Goal: Transaction & Acquisition: Purchase product/service

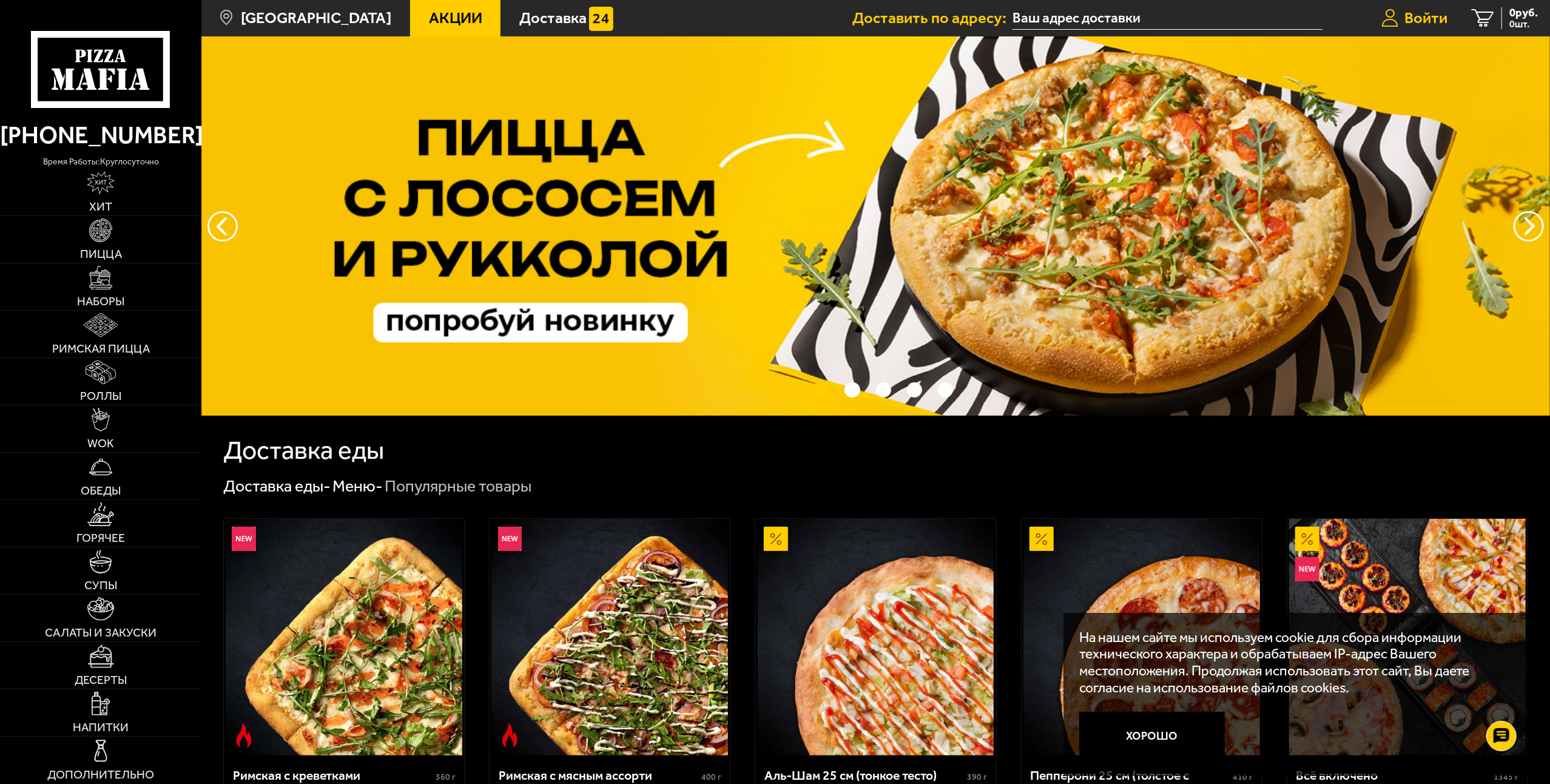
click at [1431, 25] on span "Войти" at bounding box center [1426, 18] width 43 height 16
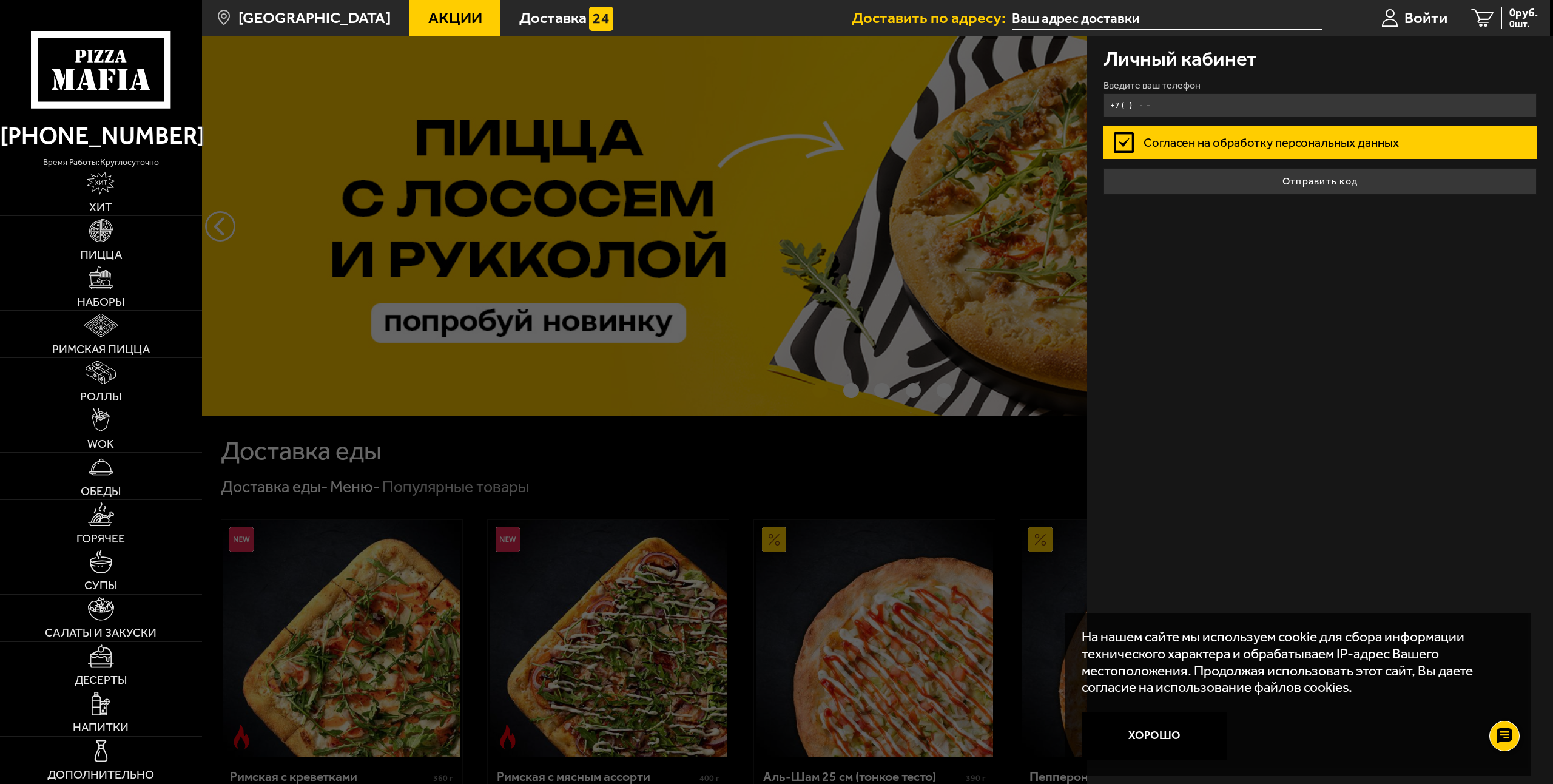
type input "+7 ( ) - -"
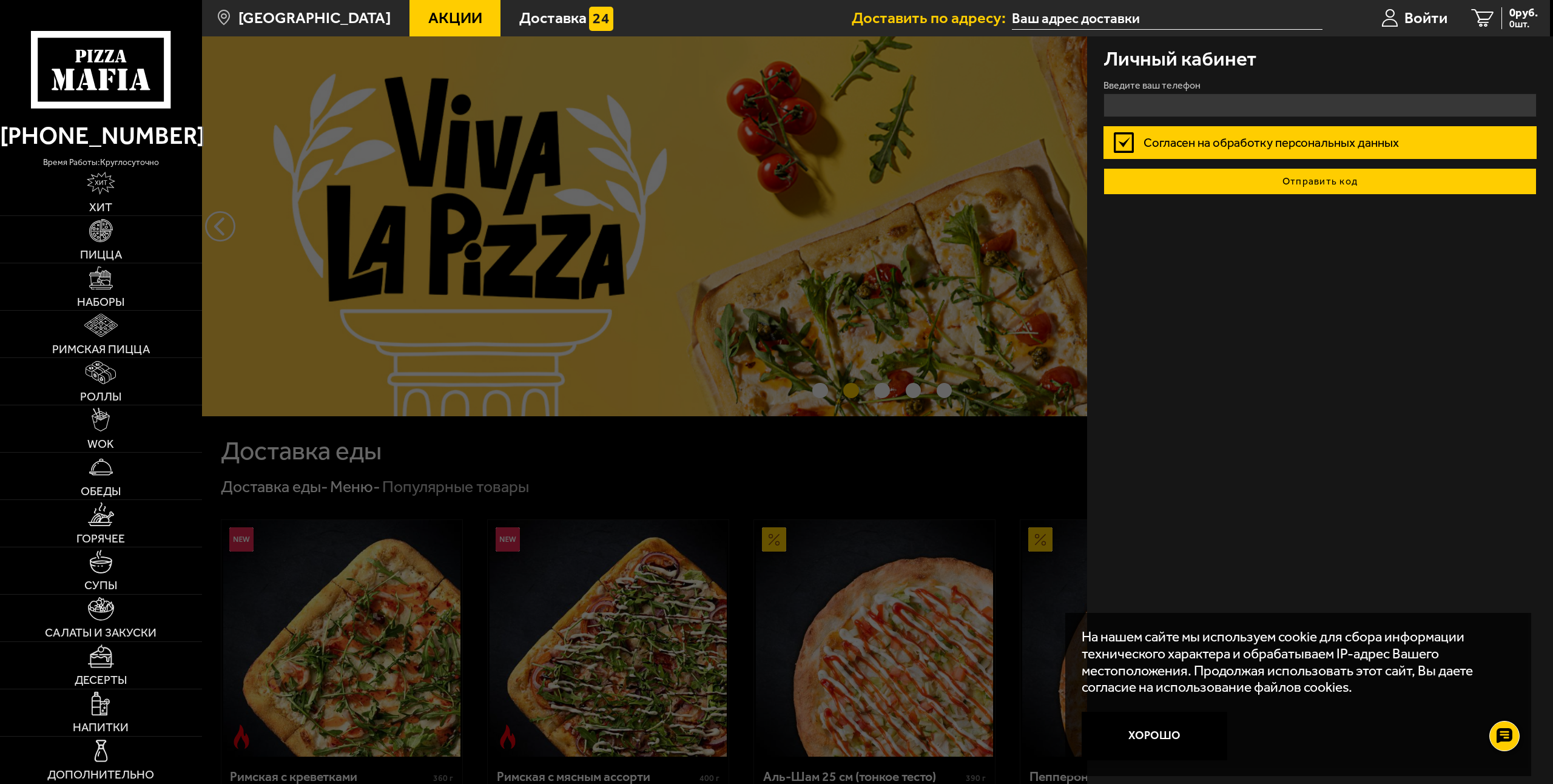
click at [1244, 182] on button "Отправить код" at bounding box center [1320, 181] width 434 height 27
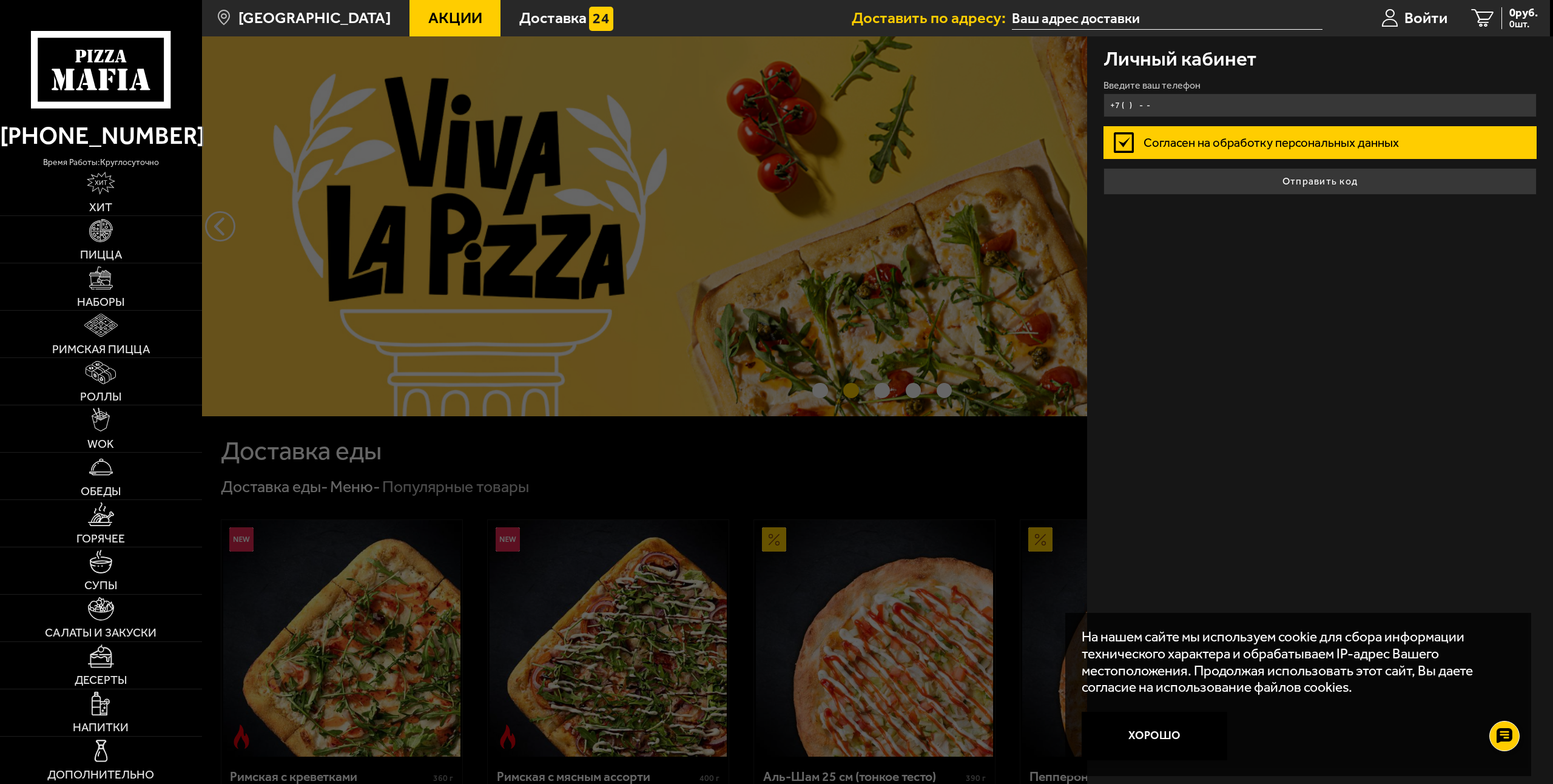
click at [1186, 103] on input "+7 ( ) - -" at bounding box center [1320, 105] width 434 height 24
click at [1142, 106] on input "+7 ( ) - -" at bounding box center [1320, 105] width 434 height 24
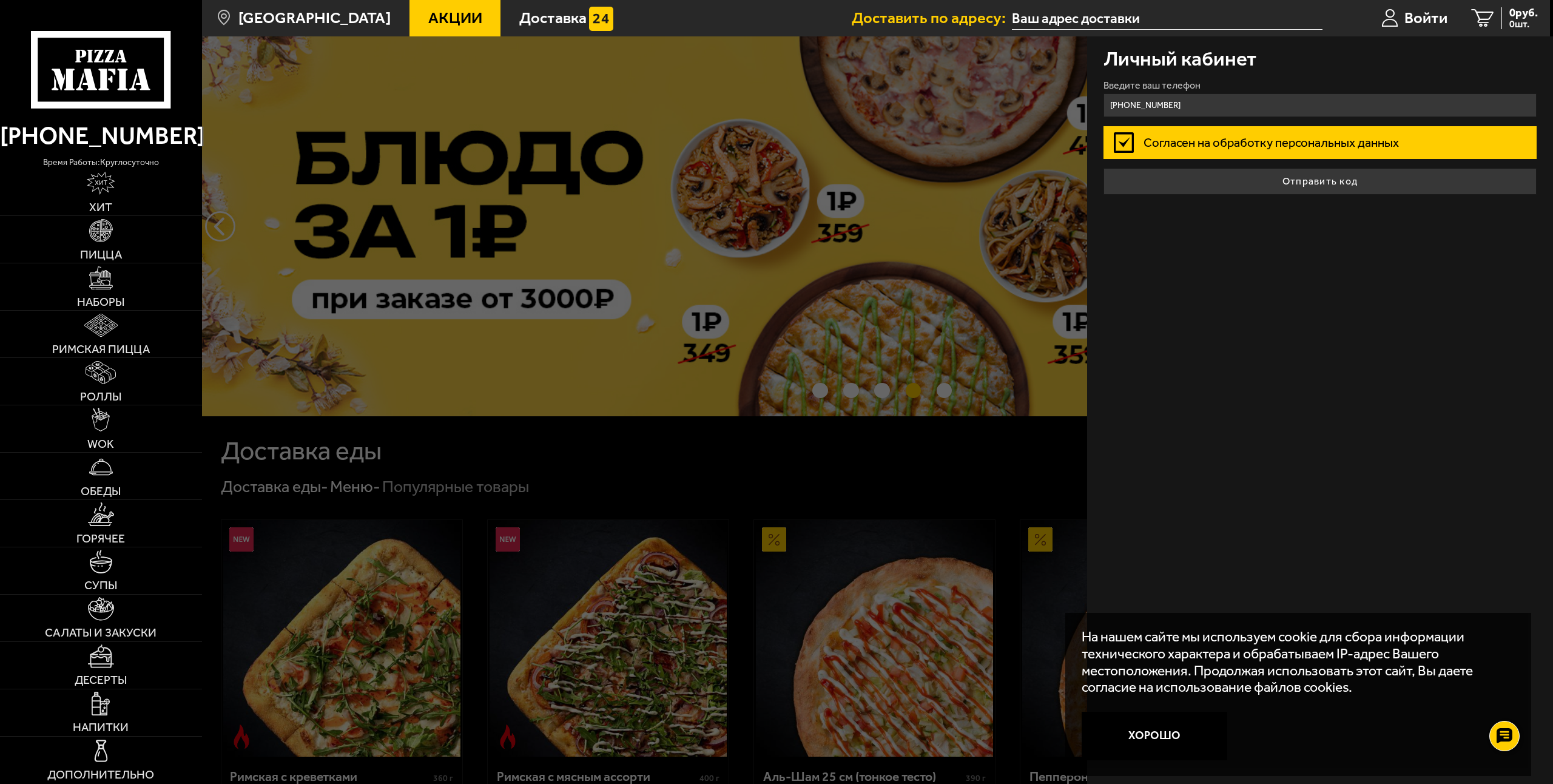
type input "[PHONE_NUMBER]"
click at [1104, 168] on button "Отправить код" at bounding box center [1320, 181] width 434 height 27
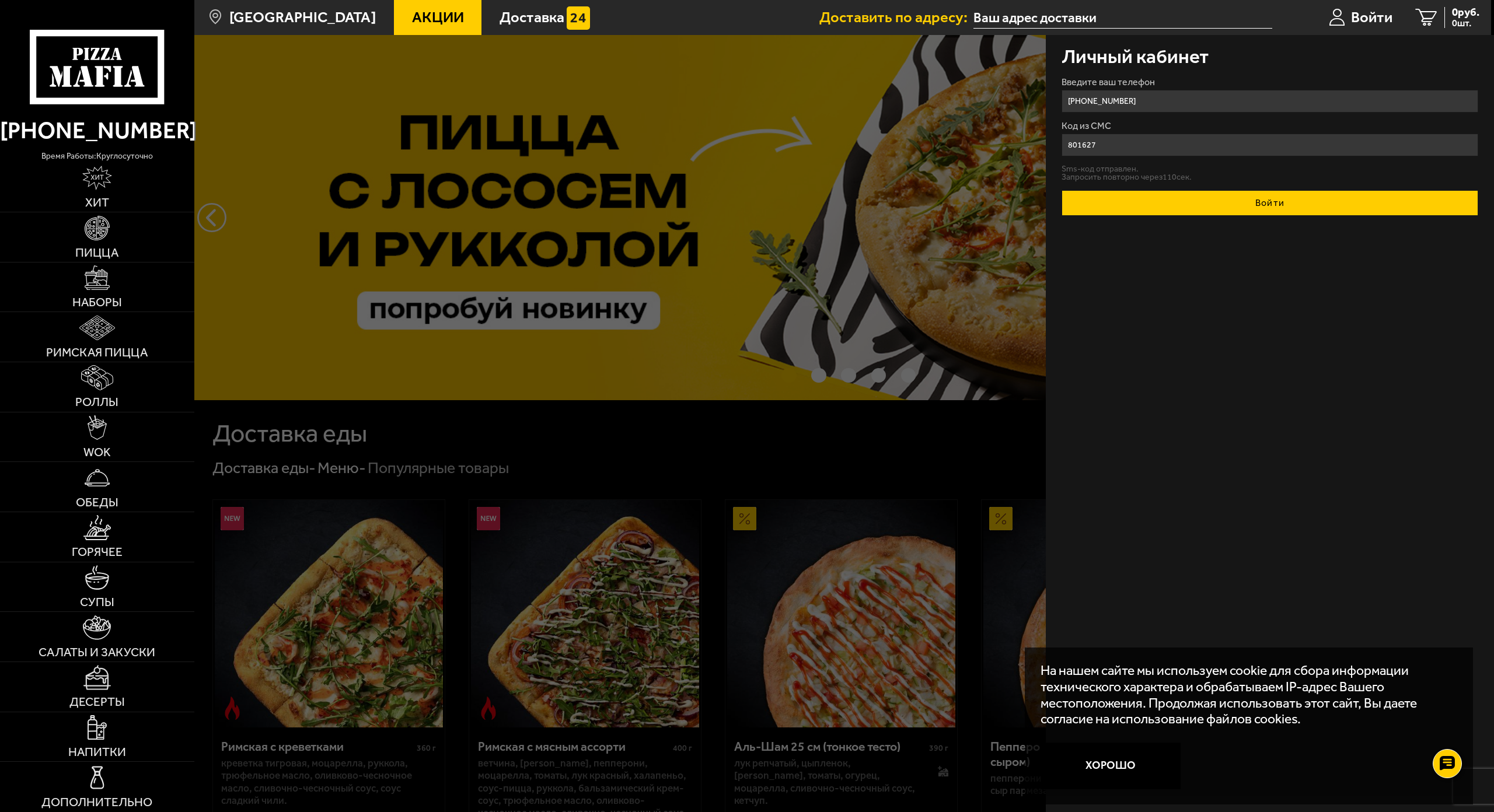
type input "801627"
click at [1252, 204] on button "Войти" at bounding box center [1270, 203] width 417 height 26
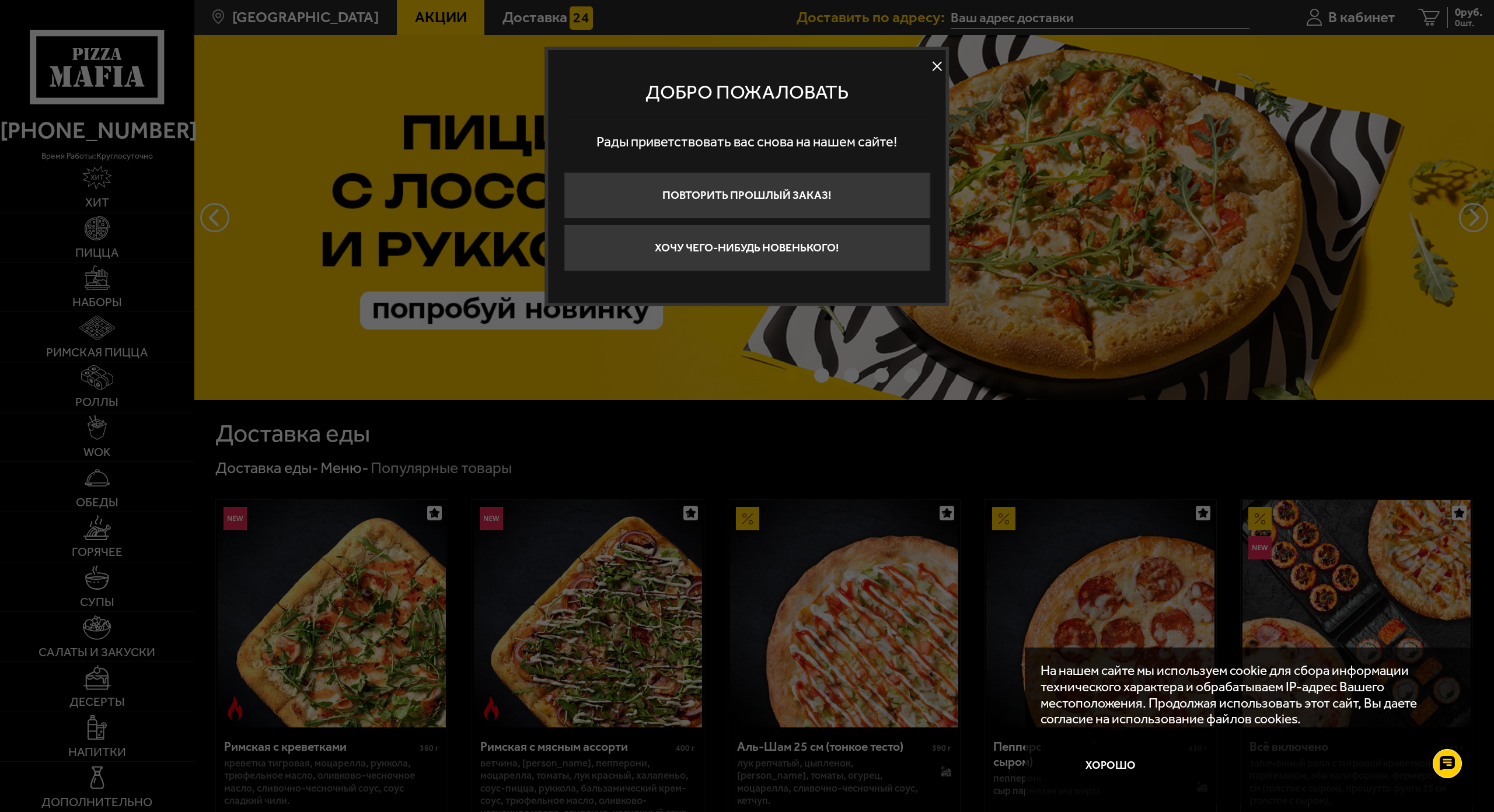
drag, startPoint x: 936, startPoint y: 68, endPoint x: 935, endPoint y: 60, distance: 8.1
click at [934, 61] on button at bounding box center [937, 67] width 18 height 18
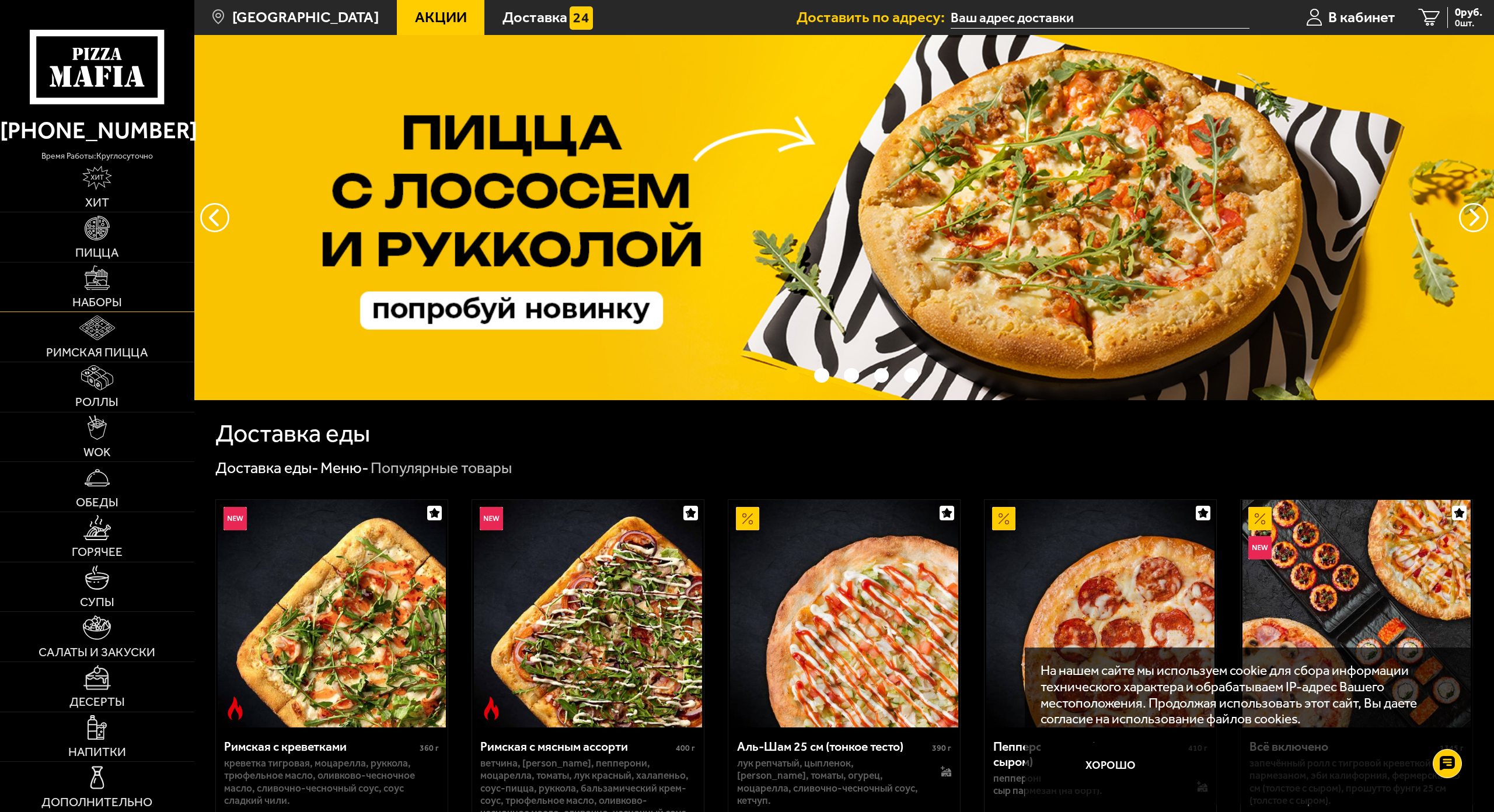
click at [102, 277] on img at bounding box center [97, 278] width 25 height 25
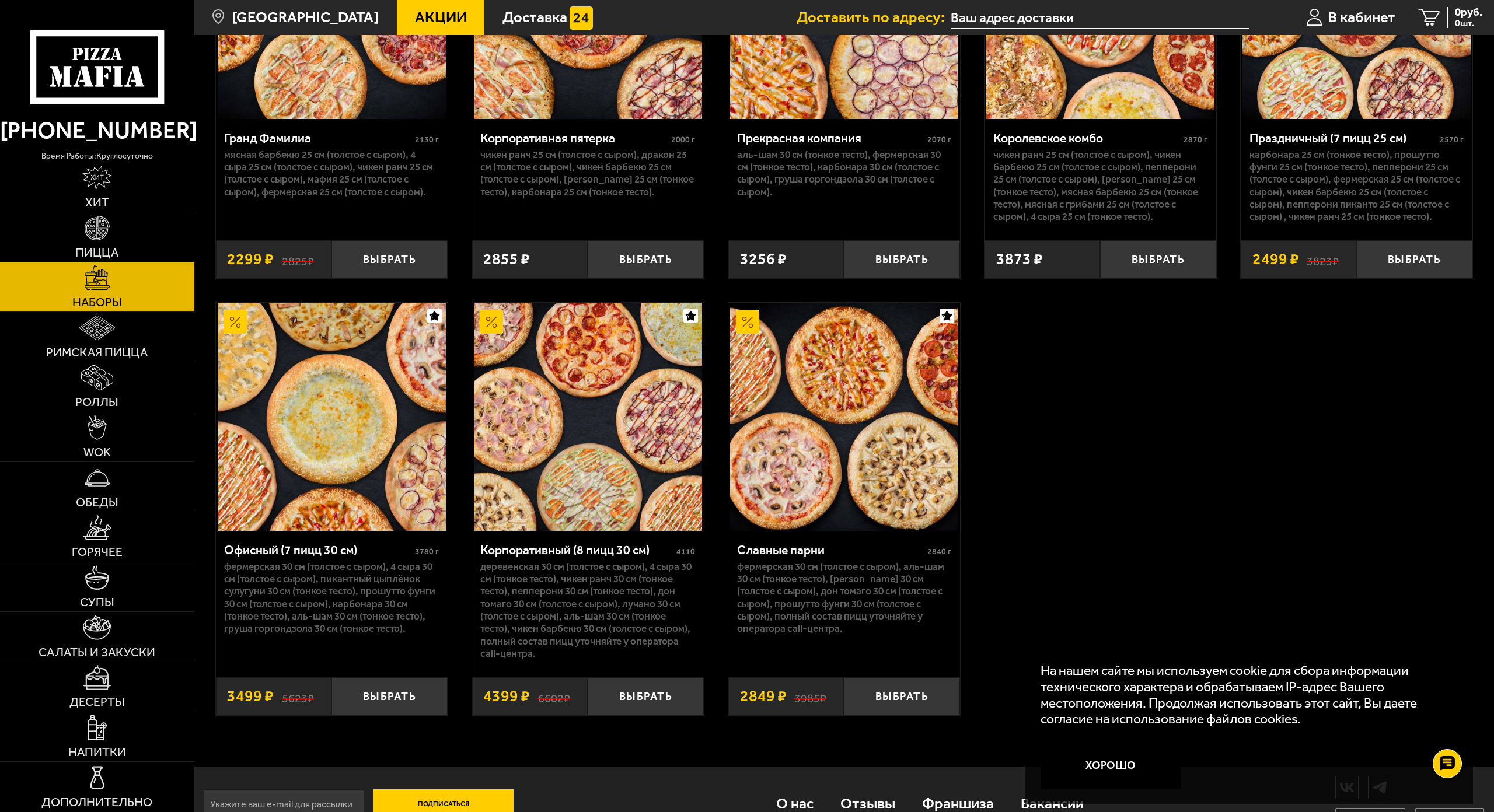
scroll to position [2315, 0]
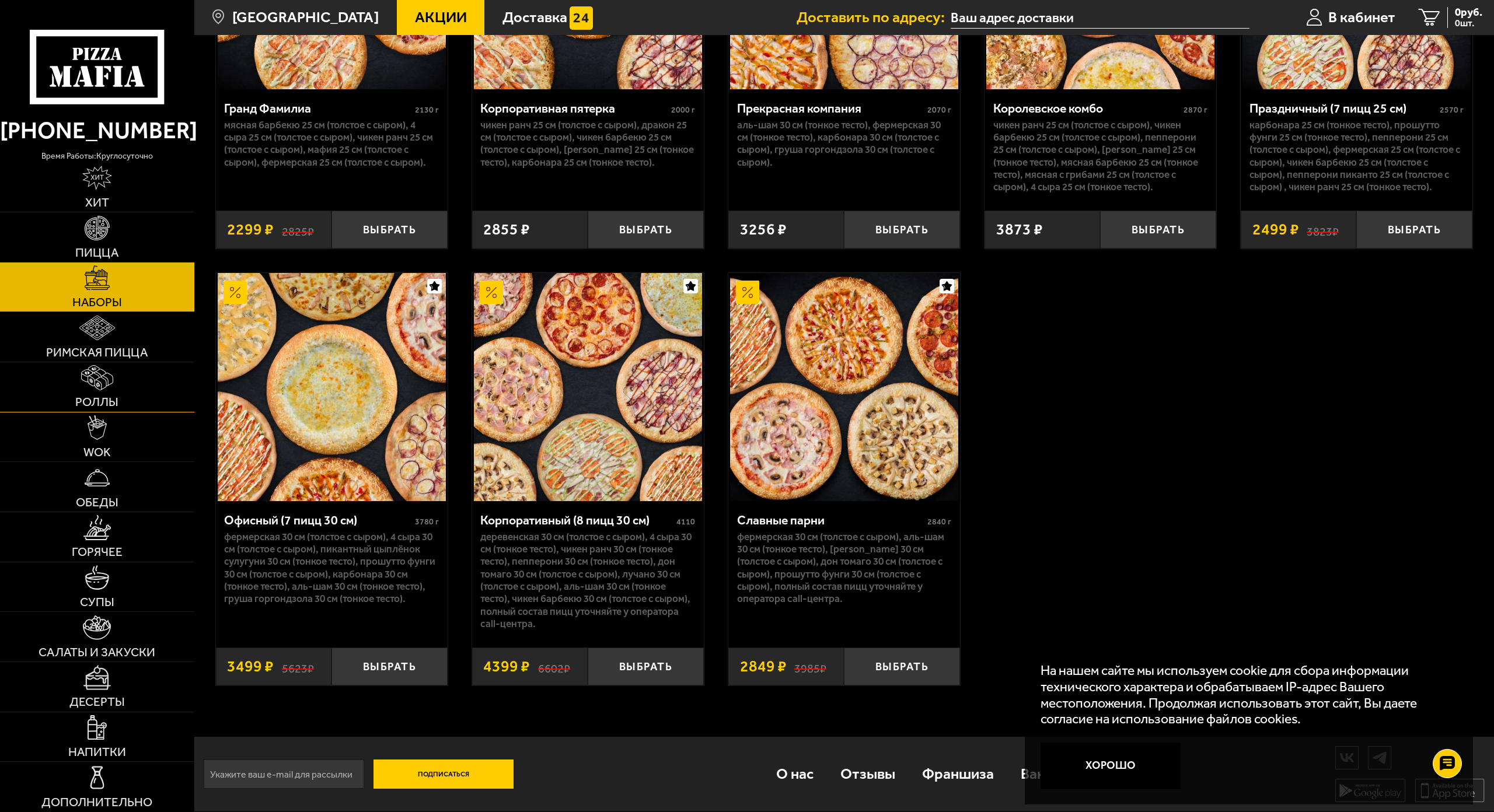
click at [104, 396] on span "Роллы" at bounding box center [97, 402] width 43 height 12
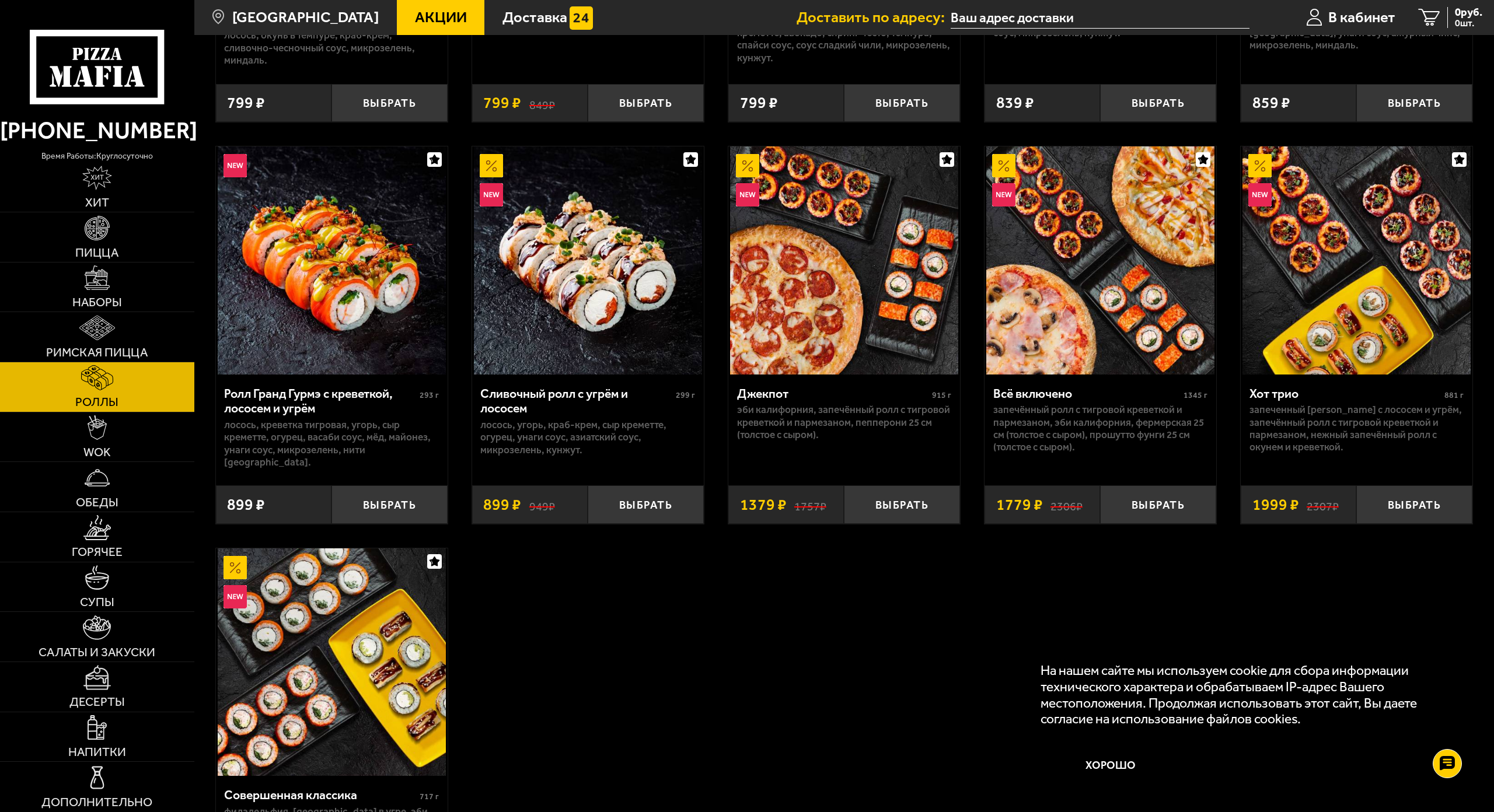
scroll to position [759, 0]
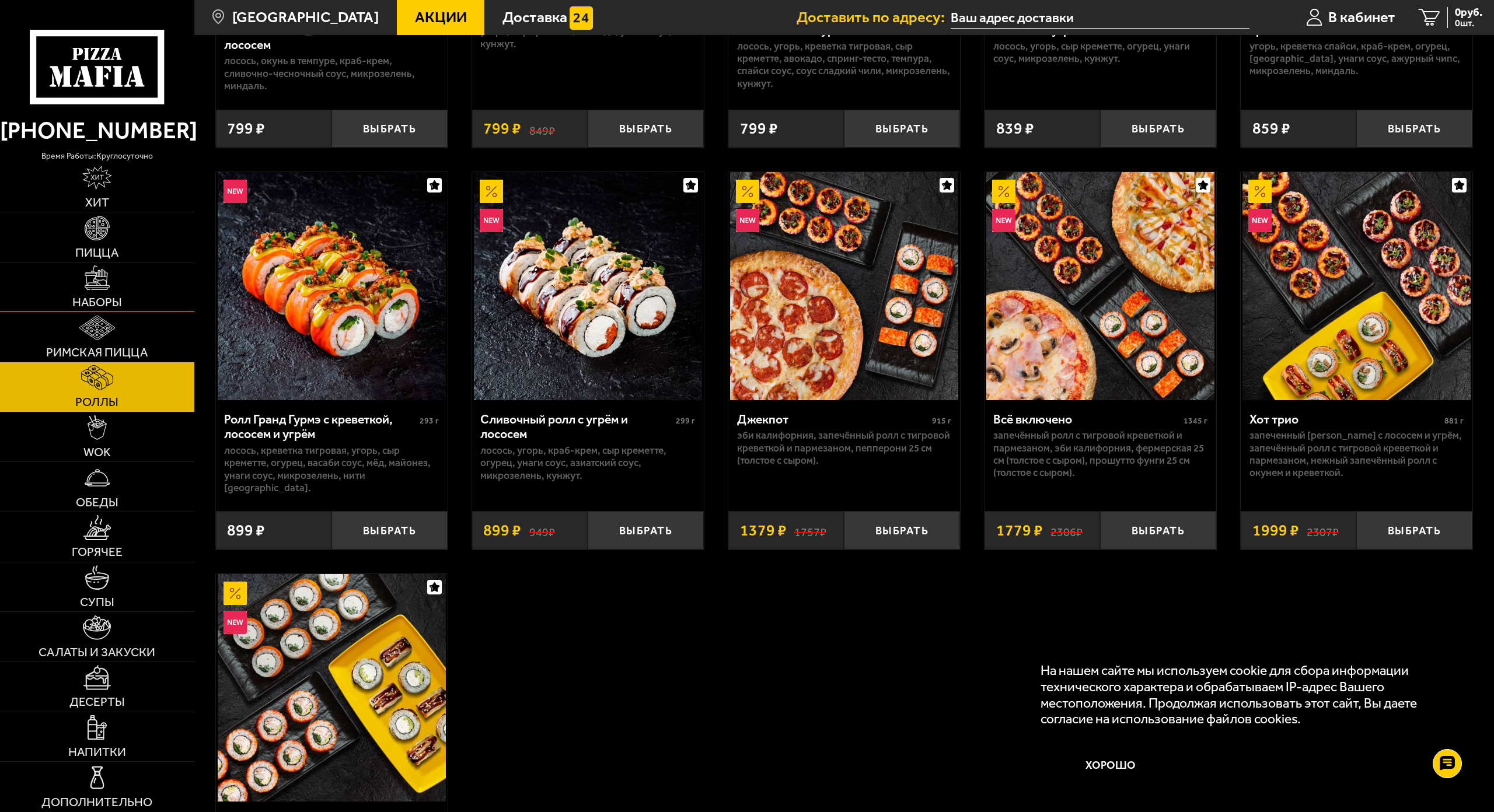
click at [96, 276] on img at bounding box center [97, 278] width 25 height 25
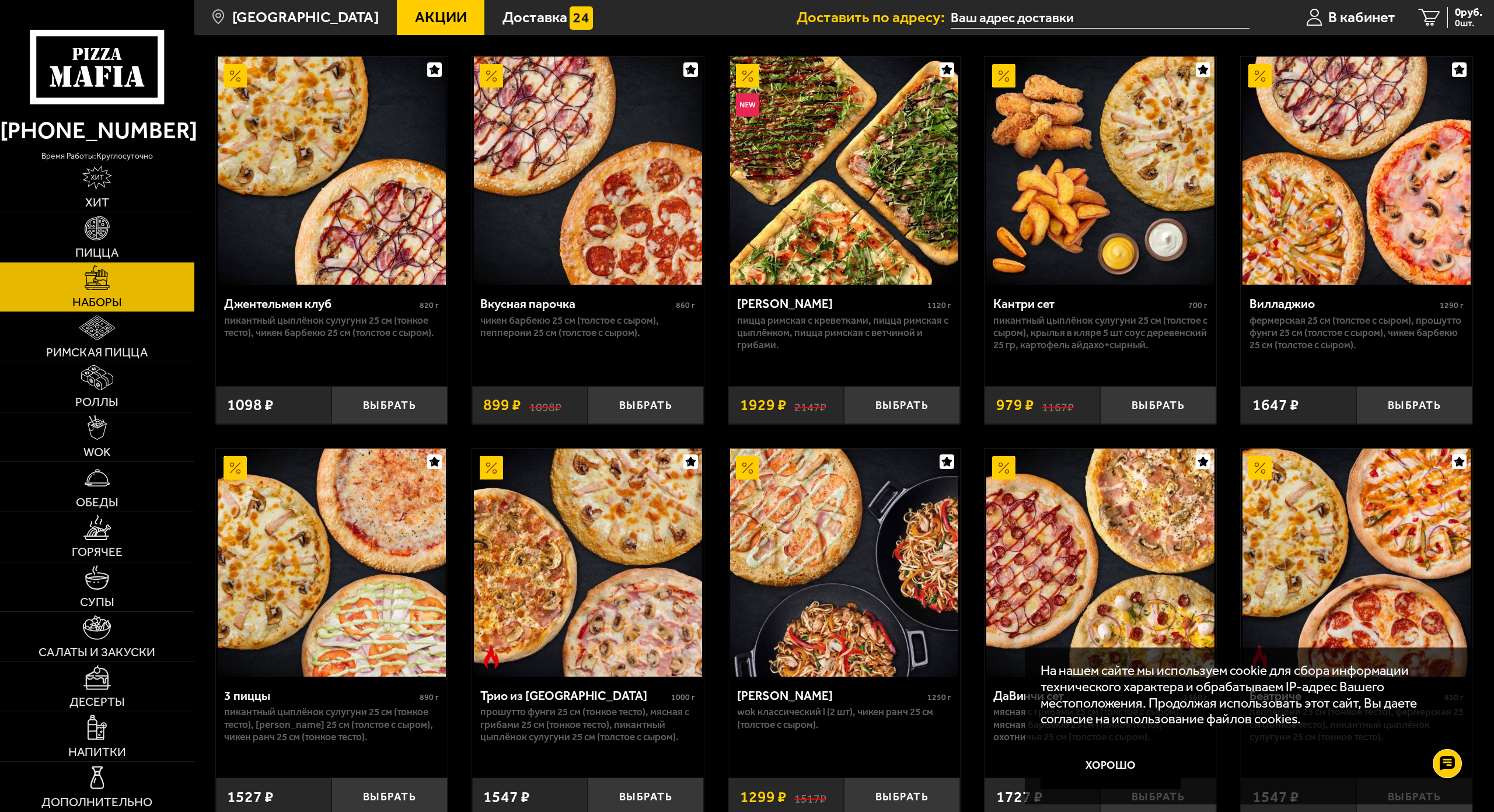
scroll to position [175, 0]
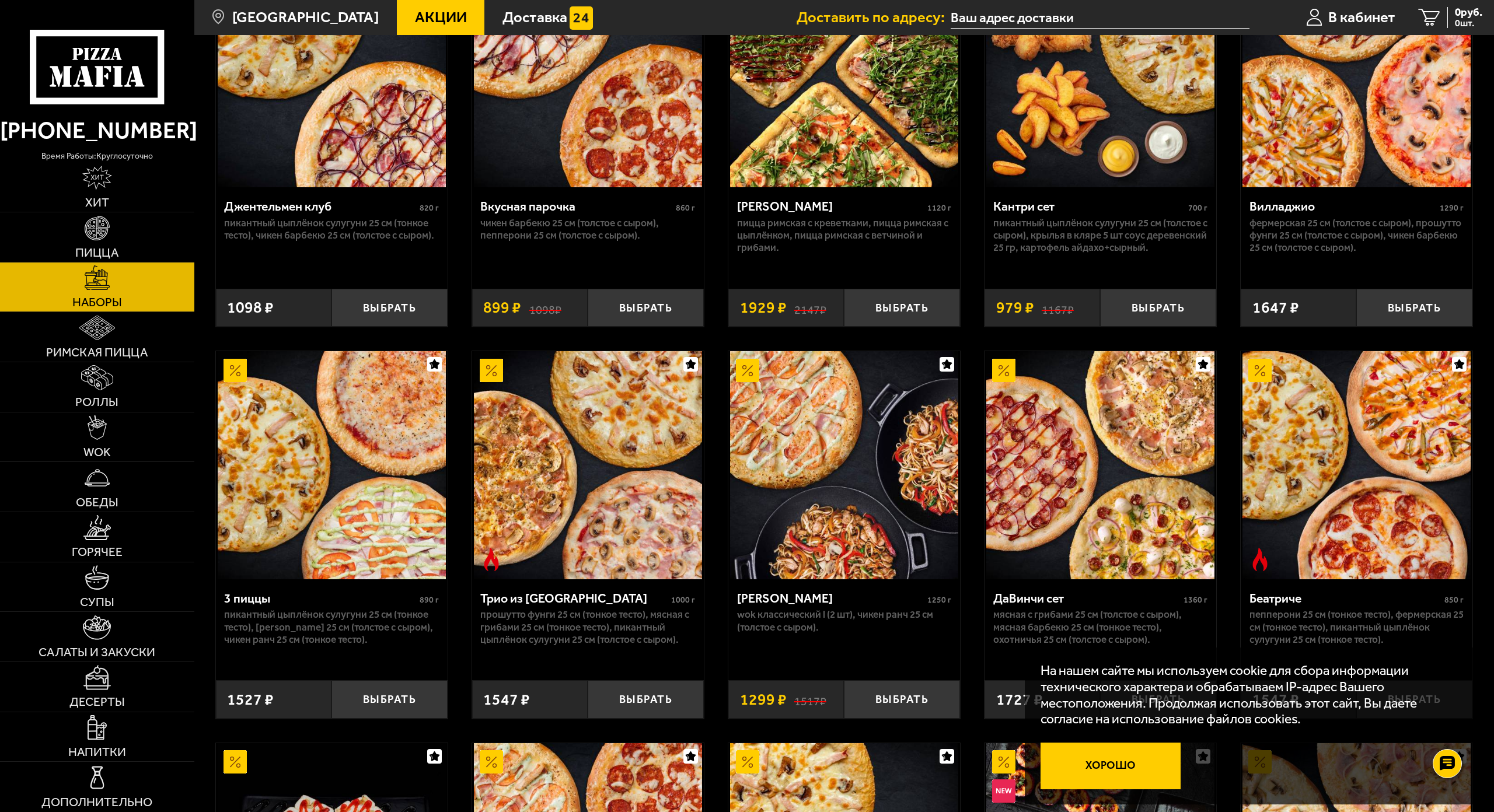
click at [1110, 743] on button "Хорошо" at bounding box center [1110, 766] width 140 height 47
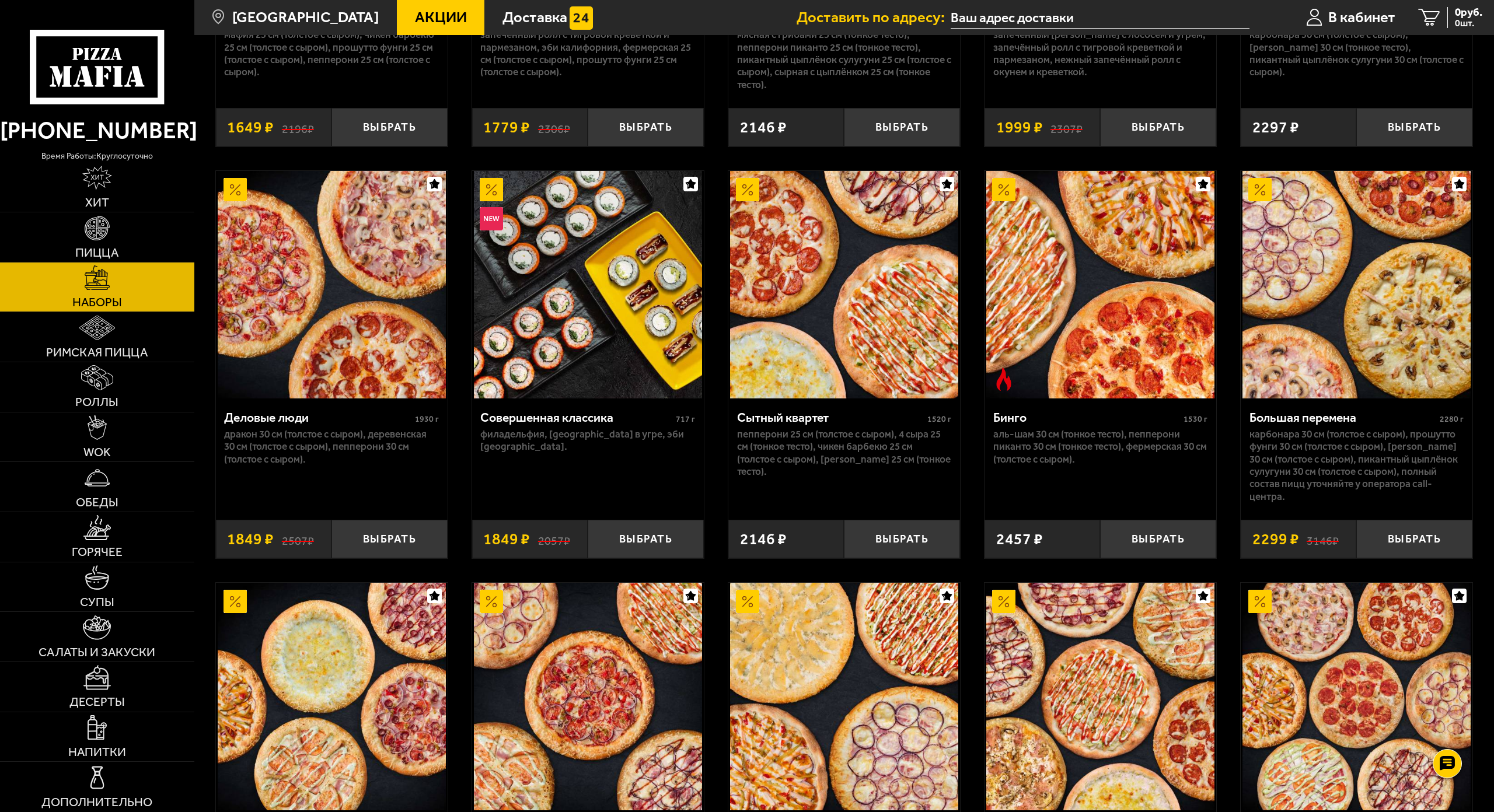
scroll to position [1382, 0]
